Goal: Task Accomplishment & Management: Manage account settings

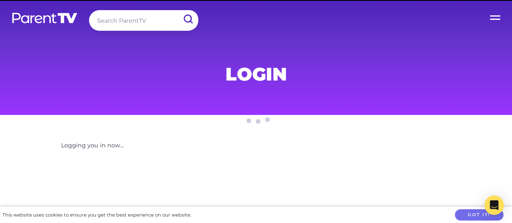
scroll to position [81, 0]
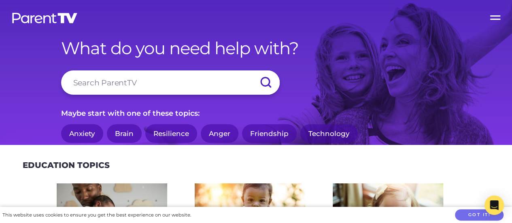
click at [498, 21] on label "Open Menu" at bounding box center [496, 16] width 32 height 32
click at [0, 0] on input "Open Menu" at bounding box center [0, 0] width 0 height 0
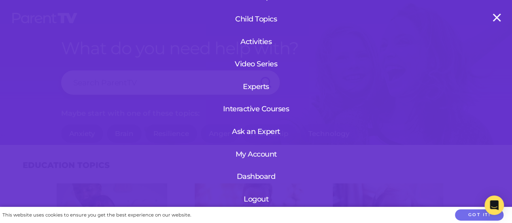
scroll to position [40, 0]
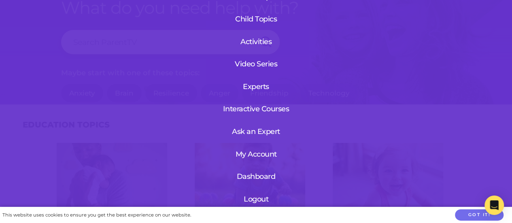
click at [257, 149] on link "My Account" at bounding box center [256, 154] width 49 height 21
